Goal: Book appointment/travel/reservation

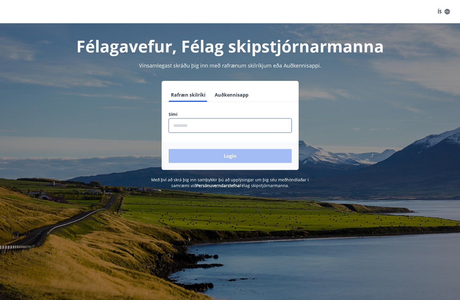
click at [179, 128] on input "phone" at bounding box center [230, 125] width 123 height 14
type input "********"
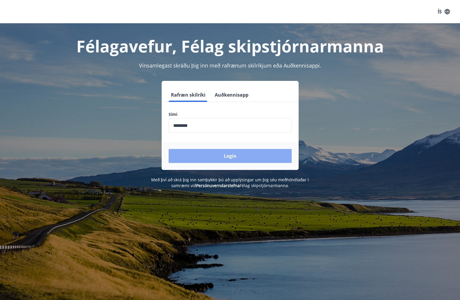
click at [205, 158] on button "Login" at bounding box center [230, 156] width 123 height 14
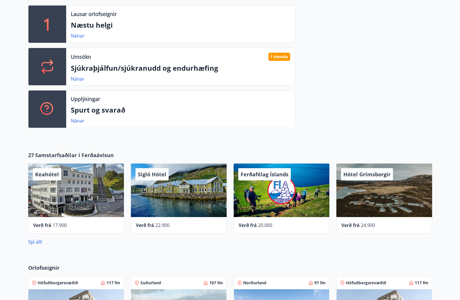
scroll to position [145, 0]
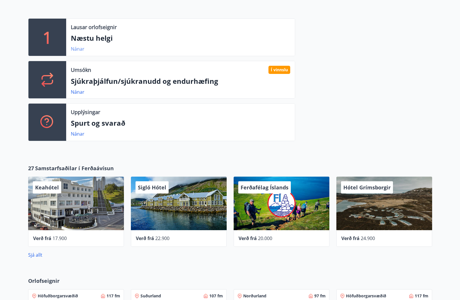
click at [80, 49] on link "Nánar" at bounding box center [78, 49] width 14 height 6
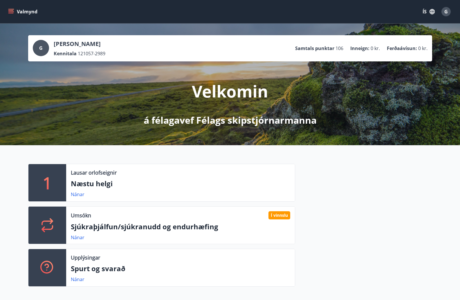
click at [10, 10] on icon "menu" at bounding box center [11, 12] width 6 height 6
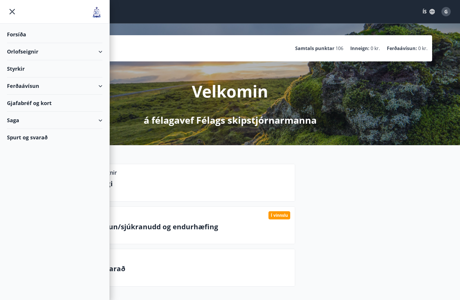
click at [25, 53] on div "Orlofseignir" at bounding box center [55, 51] width 96 height 17
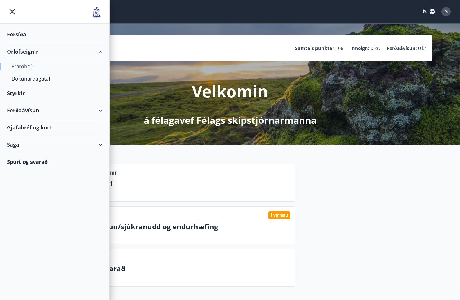
click at [22, 66] on div "Framboð" at bounding box center [55, 66] width 86 height 12
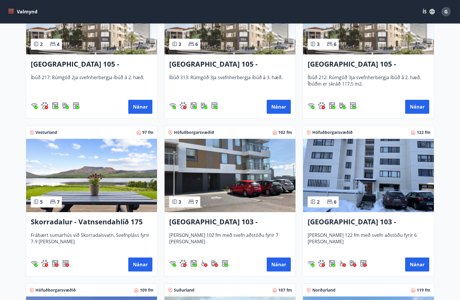
scroll to position [261, 0]
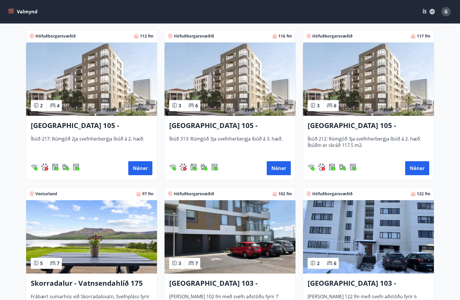
click at [12, 10] on icon "menu" at bounding box center [10, 10] width 5 height 1
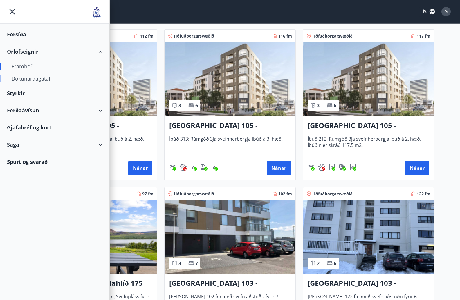
click at [28, 80] on div "Bókunardagatal" at bounding box center [55, 78] width 86 height 12
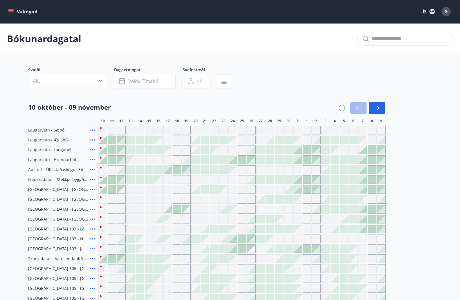
scroll to position [85, 0]
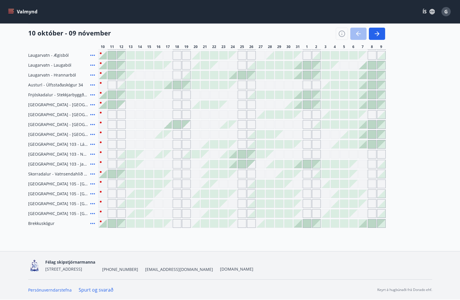
click at [92, 64] on icon at bounding box center [92, 65] width 7 height 7
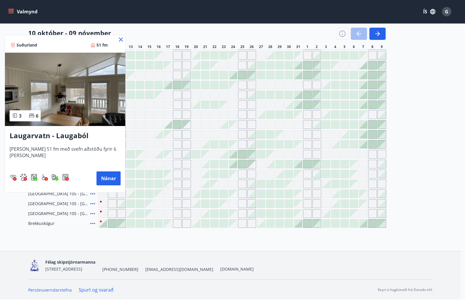
click at [117, 37] on icon at bounding box center [120, 39] width 7 height 7
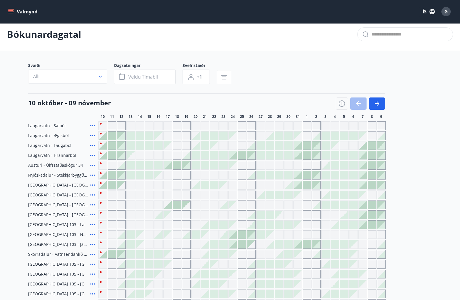
scroll to position [0, 0]
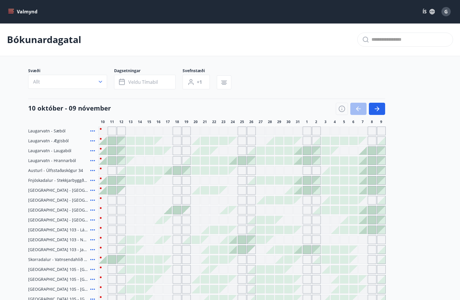
click at [12, 10] on icon "menu" at bounding box center [11, 12] width 6 height 6
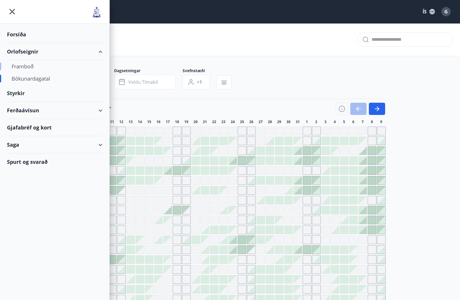
click at [26, 67] on div "Framboð" at bounding box center [55, 66] width 86 height 12
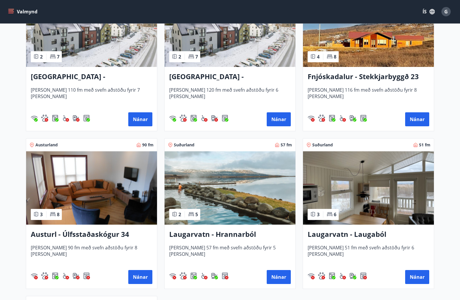
scroll to position [842, 0]
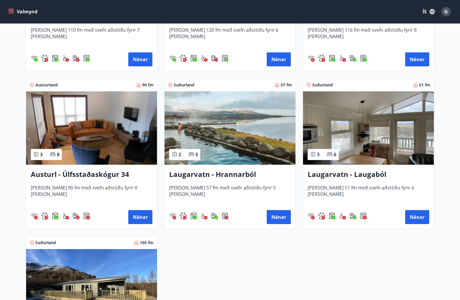
click at [202, 175] on h3 "Laugarvatn - Hrannarból" at bounding box center [230, 174] width 122 height 10
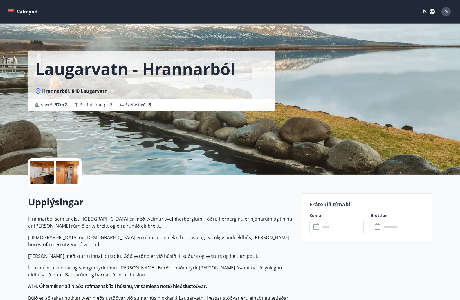
click at [10, 10] on icon "menu" at bounding box center [10, 10] width 5 height 1
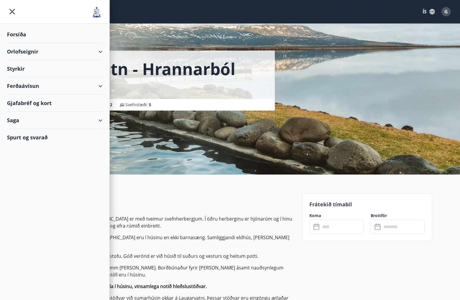
click at [26, 52] on div "Orlofseignir" at bounding box center [55, 51] width 96 height 17
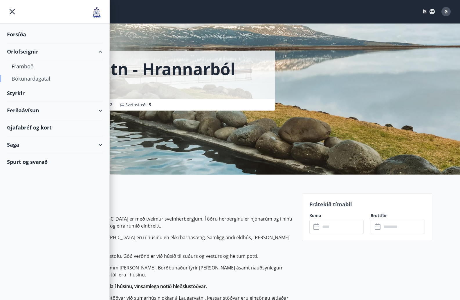
click at [23, 80] on div "Bókunardagatal" at bounding box center [55, 78] width 86 height 12
